Goal: Task Accomplishment & Management: Manage account settings

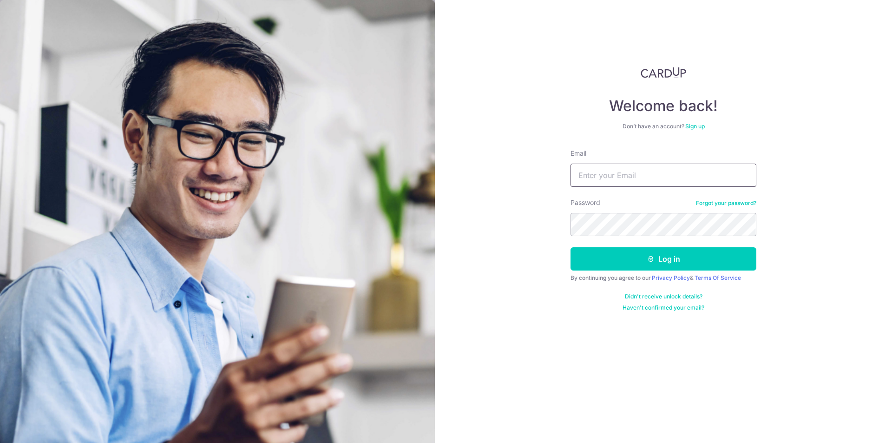
click at [610, 174] on input "Email" at bounding box center [664, 175] width 186 height 23
drag, startPoint x: 562, startPoint y: 105, endPoint x: 791, endPoint y: 9, distance: 248.2
click at [562, 105] on div "Welcome back! Don’t have an account? Sign up Email Password Forgot your passwor…" at bounding box center [663, 221] width 457 height 443
type input "[EMAIL_ADDRESS][DOMAIN_NAME]"
click at [627, 263] on button "Log in" at bounding box center [664, 258] width 186 height 23
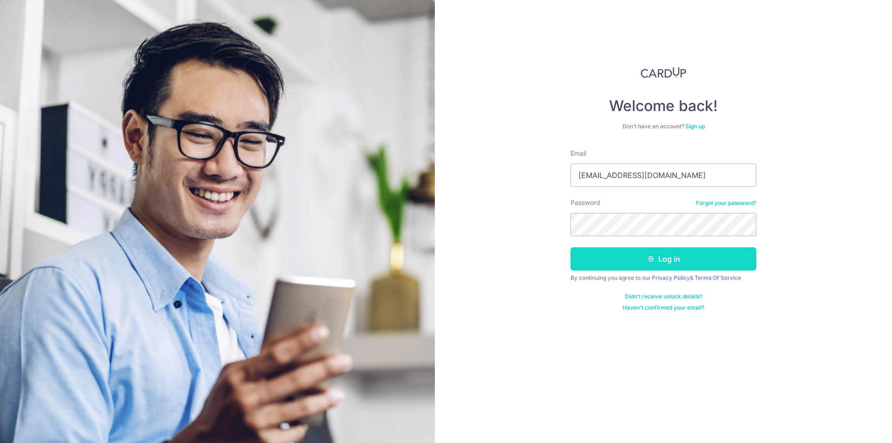
click at [627, 263] on button "Log in" at bounding box center [664, 258] width 186 height 23
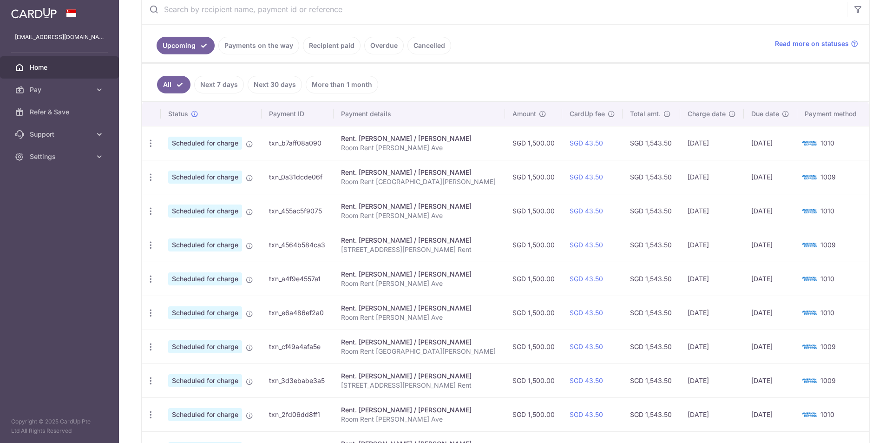
scroll to position [186, 0]
click at [151, 142] on icon "button" at bounding box center [151, 143] width 10 height 10
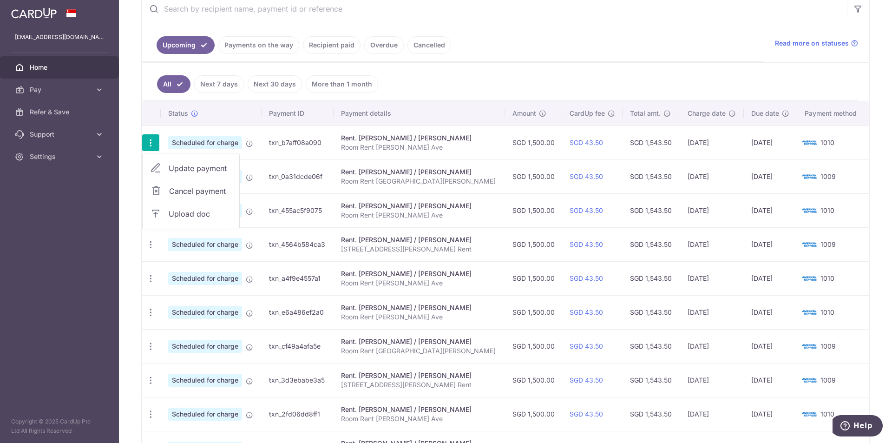
click at [176, 166] on span "Update payment" at bounding box center [200, 168] width 63 height 11
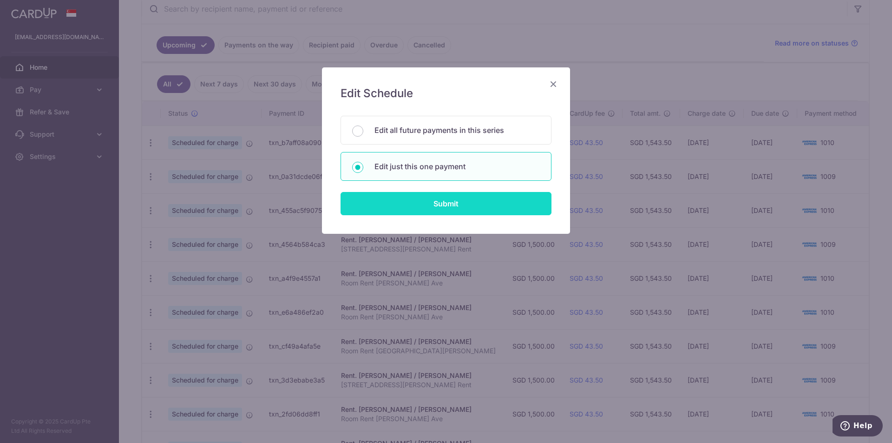
click at [451, 199] on input "Submit" at bounding box center [446, 203] width 211 height 23
radio input "true"
type input "1,500.00"
type input "[DATE]"
type input "Room Rent [PERSON_NAME] Ave"
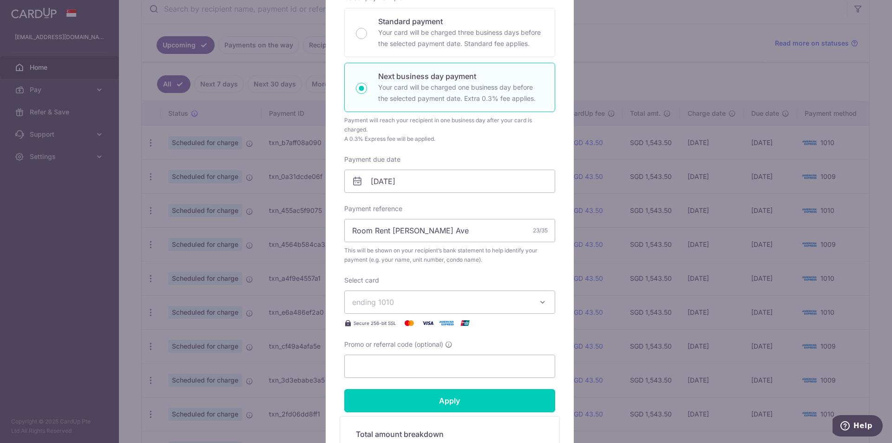
scroll to position [164, 0]
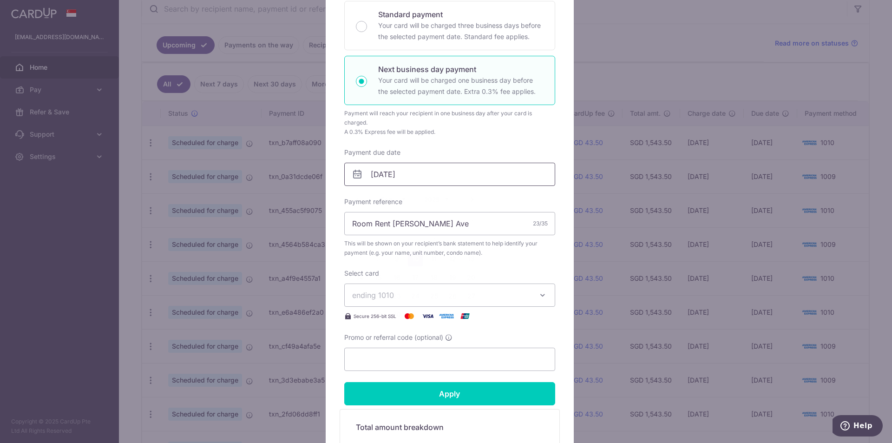
click at [368, 171] on input "[DATE]" at bounding box center [449, 174] width 211 height 23
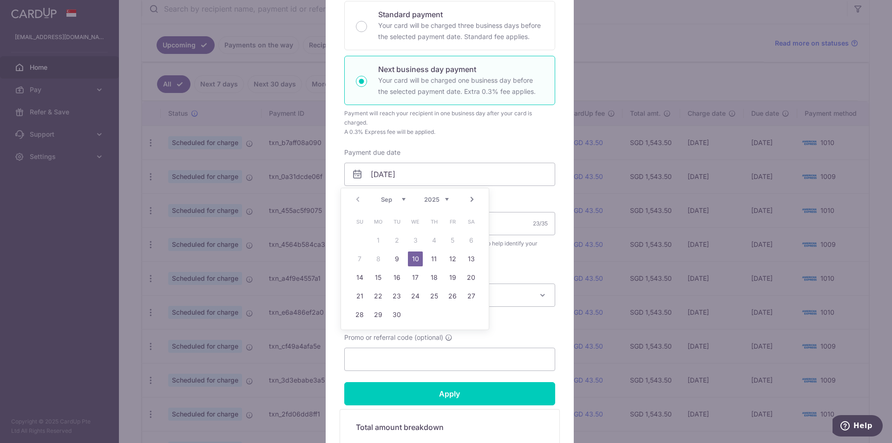
click at [355, 200] on div "Prev Next Sep Oct Nov [DATE] 2026 2027 2028 2029 2030 2031 2032 2033 2034 2035" at bounding box center [415, 199] width 148 height 22
click at [397, 251] on td "9" at bounding box center [397, 259] width 19 height 19
type input "[DATE]"
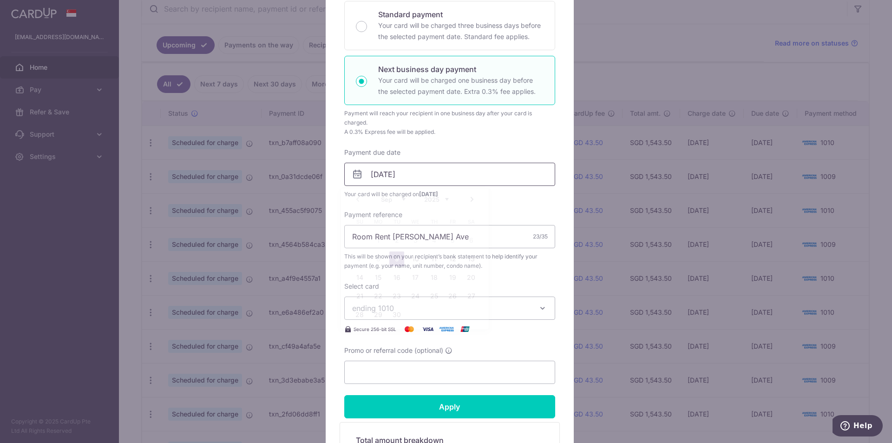
click at [379, 173] on input "[DATE]" at bounding box center [449, 174] width 211 height 23
drag, startPoint x: 394, startPoint y: 256, endPoint x: 401, endPoint y: 251, distance: 8.1
click at [394, 256] on link "9" at bounding box center [396, 258] width 15 height 15
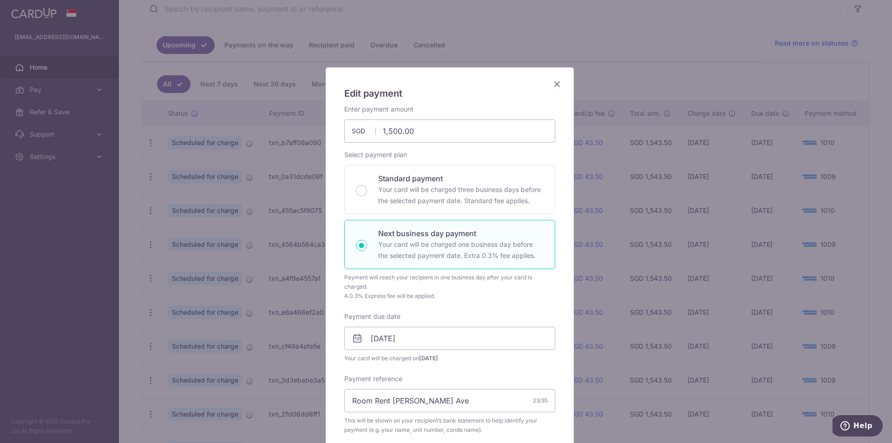
scroll to position [325, 0]
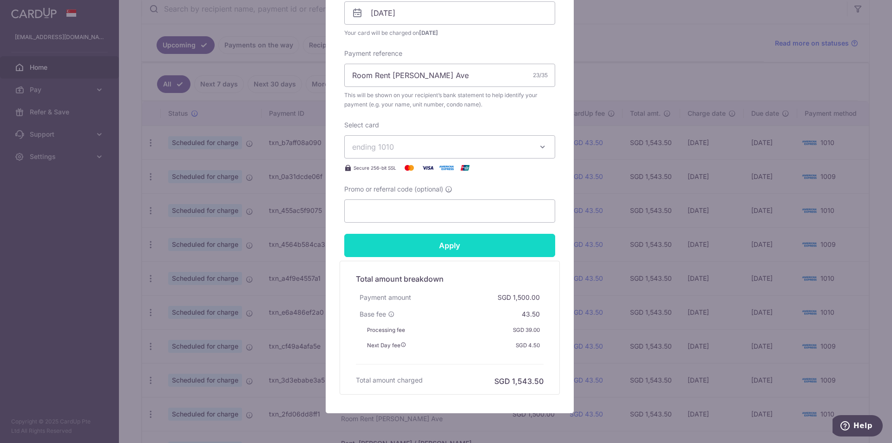
click at [454, 245] on input "Apply" at bounding box center [449, 245] width 211 height 23
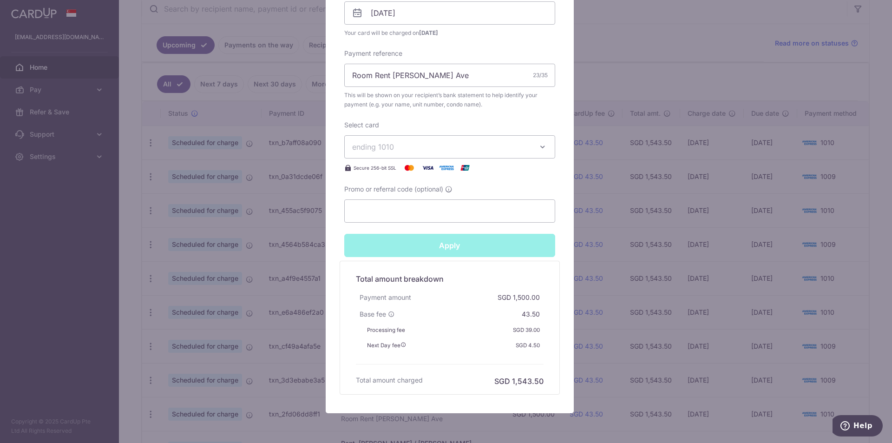
type input "Successfully Applied"
click at [635, 63] on div "Edit payment By clicking apply, you will make changes to all payments to [PERSO…" at bounding box center [446, 221] width 892 height 443
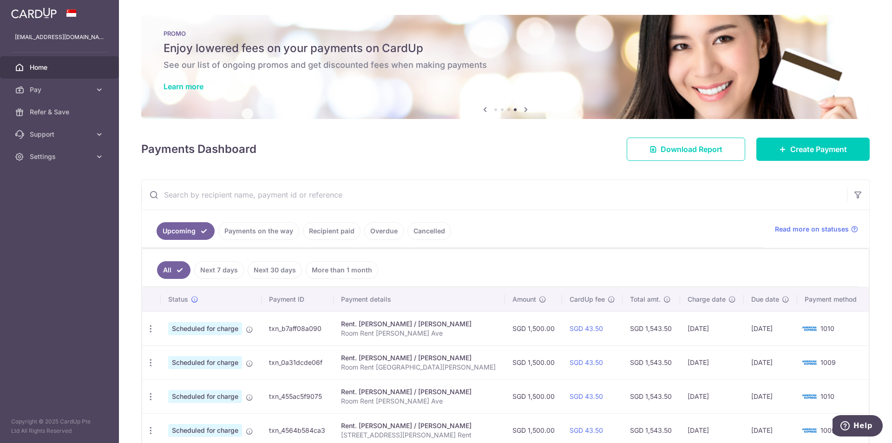
click at [525, 110] on icon at bounding box center [525, 110] width 11 height 12
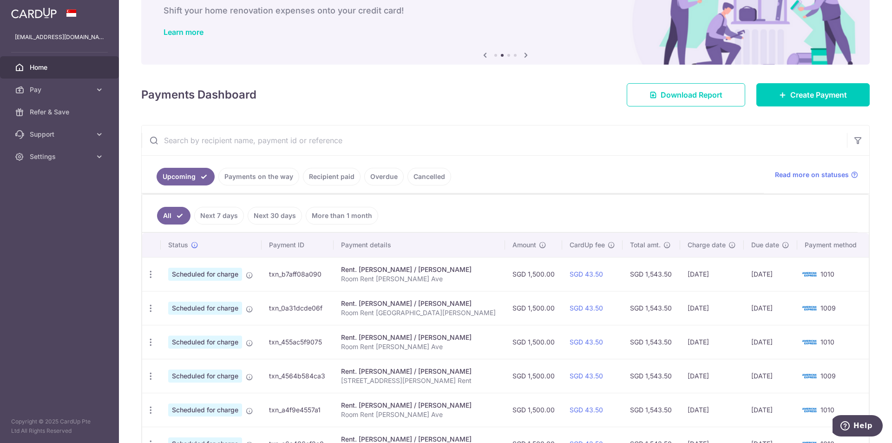
scroll to position [186, 0]
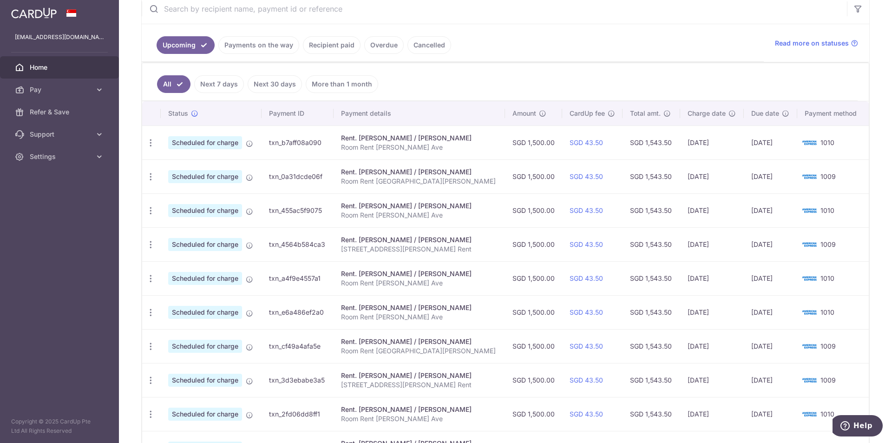
click at [255, 46] on link "Payments on the way" at bounding box center [258, 45] width 81 height 18
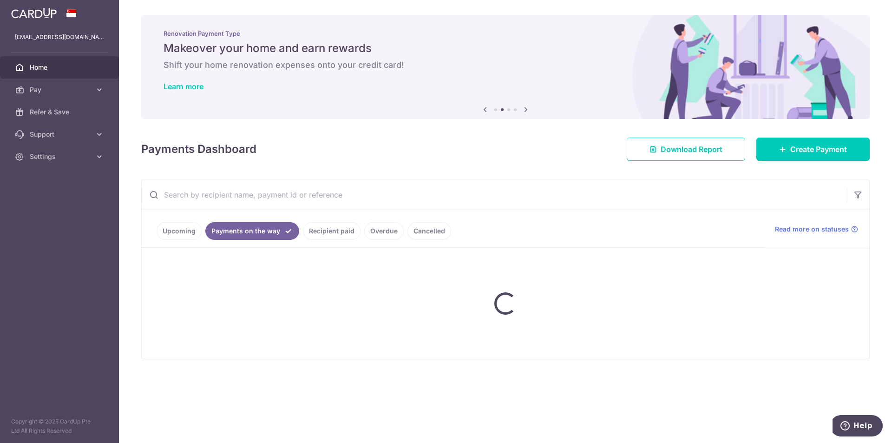
scroll to position [0, 0]
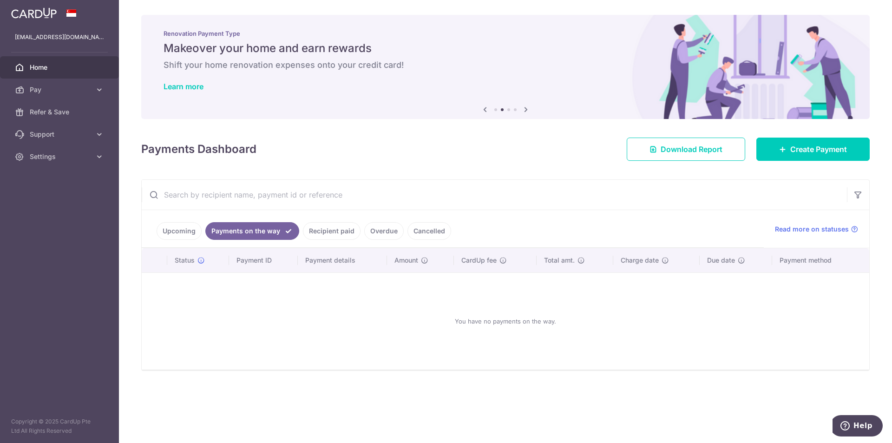
click at [171, 231] on link "Upcoming" at bounding box center [179, 231] width 45 height 18
